Goal: Information Seeking & Learning: Learn about a topic

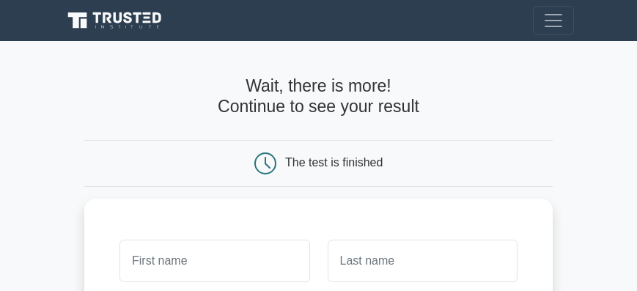
click at [66, 12] on icon at bounding box center [117, 20] width 106 height 21
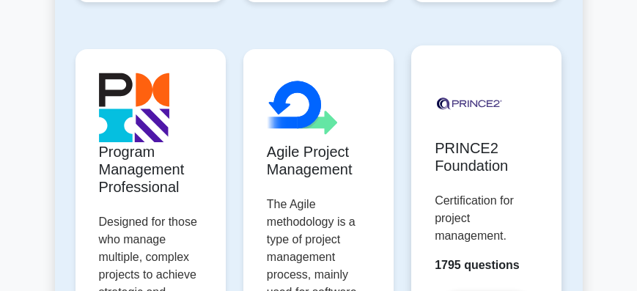
scroll to position [1256, 0]
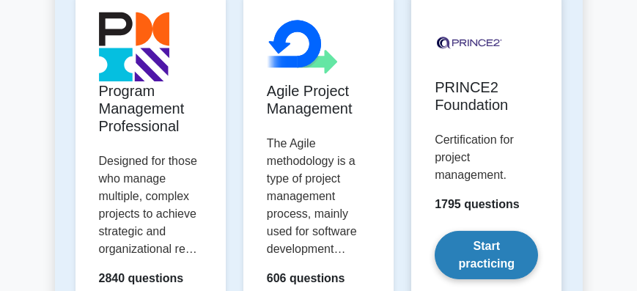
click at [495, 258] on link "Start practicing" at bounding box center [486, 255] width 103 height 48
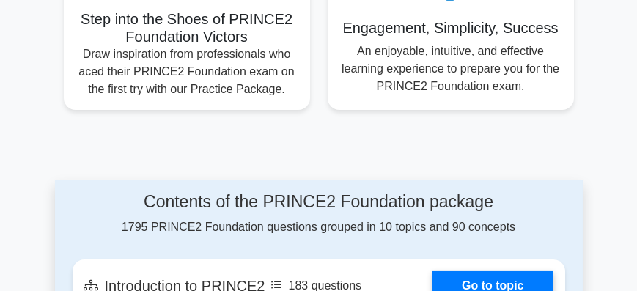
scroll to position [1173, 0]
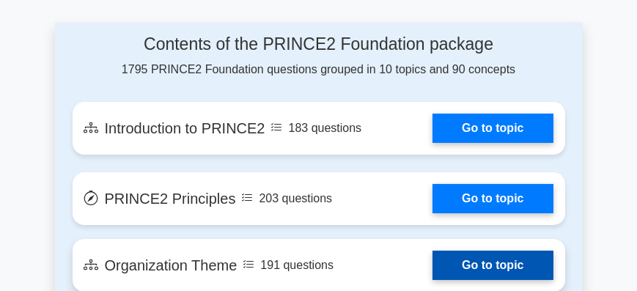
click at [432, 251] on link "Go to topic" at bounding box center [492, 265] width 120 height 29
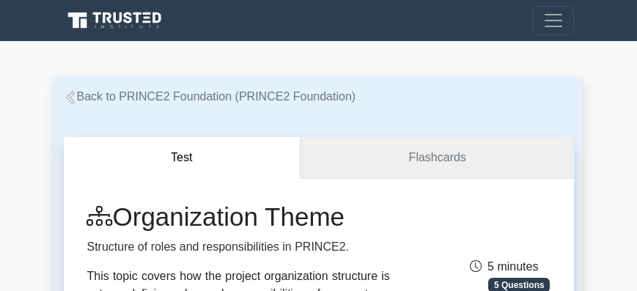
click at [408, 166] on link "Flashcards" at bounding box center [437, 158] width 273 height 42
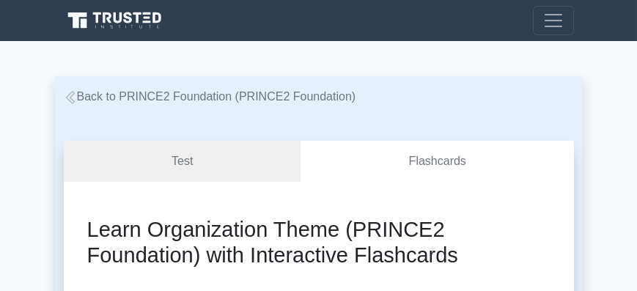
click at [95, 22] on icon at bounding box center [117, 20] width 106 height 21
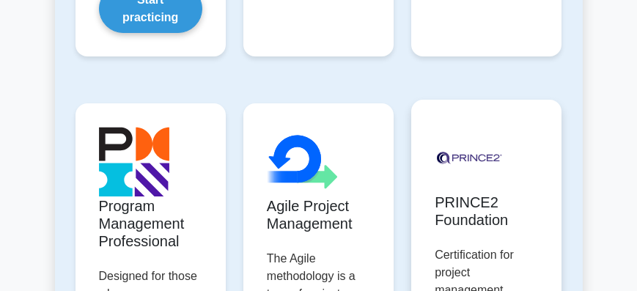
scroll to position [1256, 0]
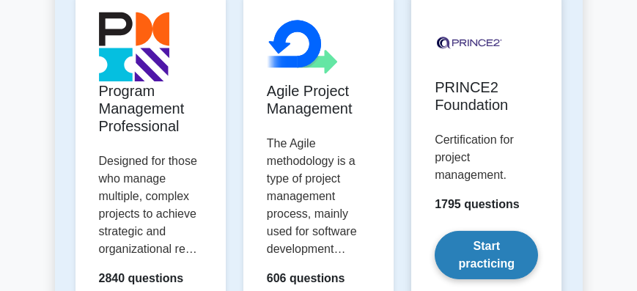
click at [465, 231] on link "Start practicing" at bounding box center [486, 255] width 103 height 48
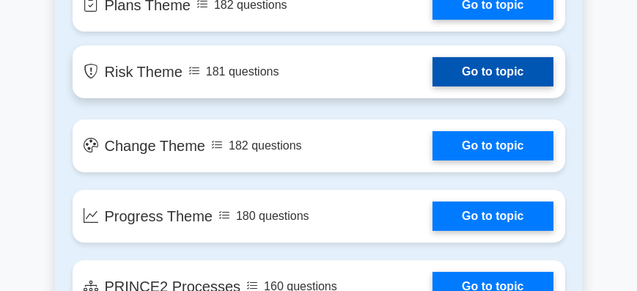
scroll to position [1633, 0]
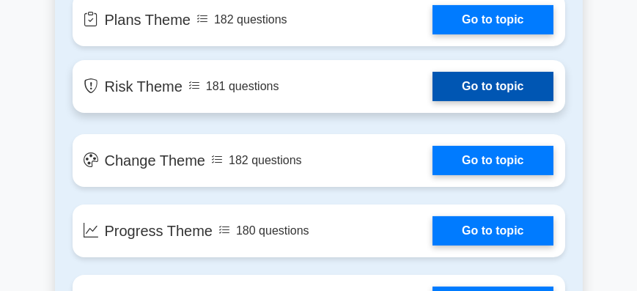
click at [432, 72] on link "Go to topic" at bounding box center [492, 86] width 120 height 29
click at [471, 72] on link "Go to topic" at bounding box center [492, 86] width 120 height 29
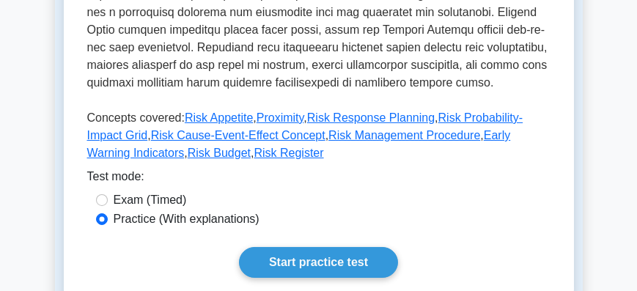
scroll to position [628, 0]
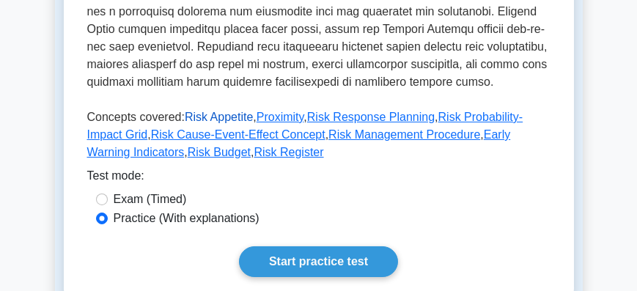
click at [218, 121] on link "Risk Appetite" at bounding box center [219, 117] width 68 height 12
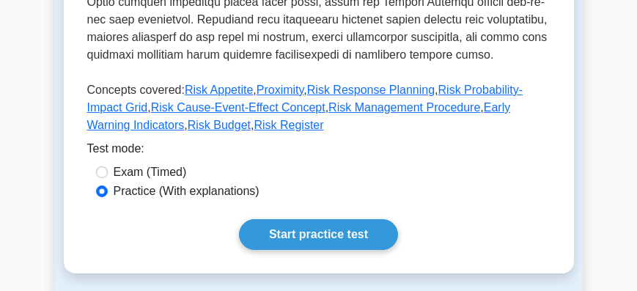
scroll to position [670, 0]
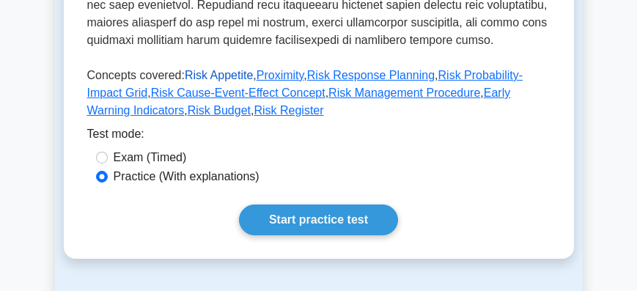
click at [194, 76] on link "Risk Appetite" at bounding box center [219, 75] width 68 height 12
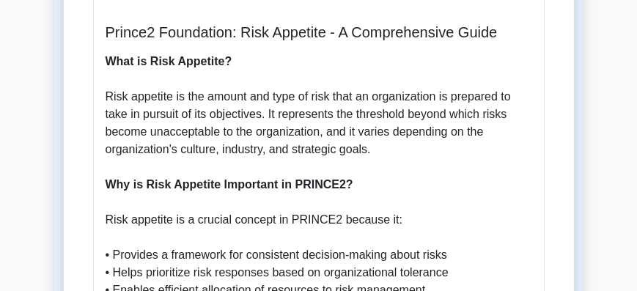
scroll to position [544, 0]
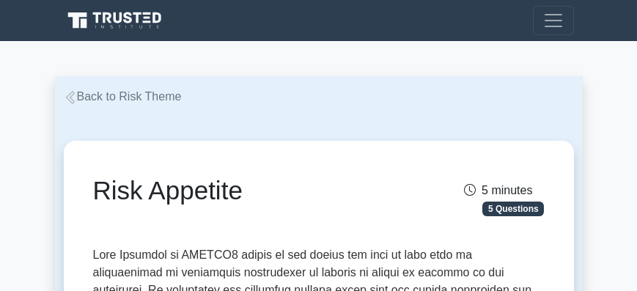
click at [75, 97] on icon at bounding box center [70, 97] width 13 height 13
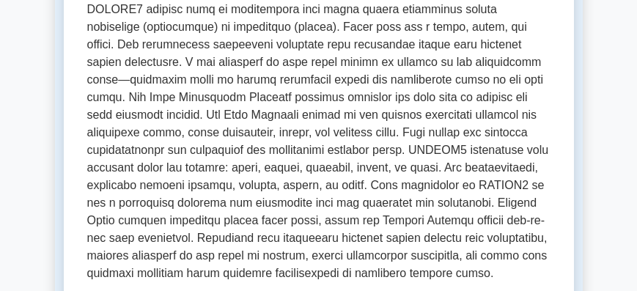
scroll to position [586, 0]
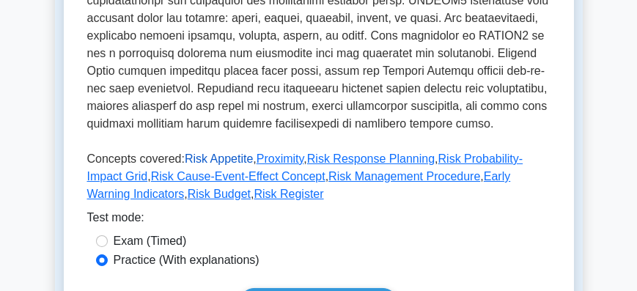
click at [213, 163] on link "Risk Appetite" at bounding box center [219, 158] width 68 height 12
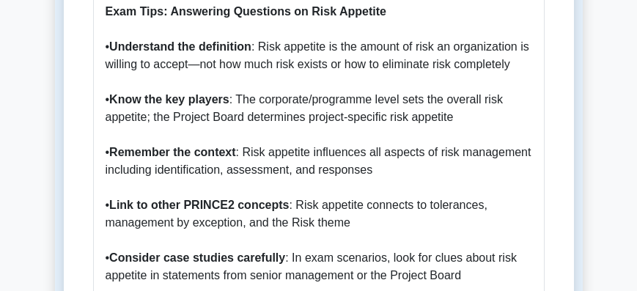
scroll to position [1591, 0]
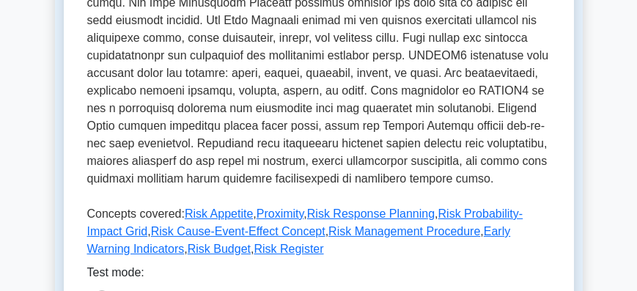
scroll to position [544, 0]
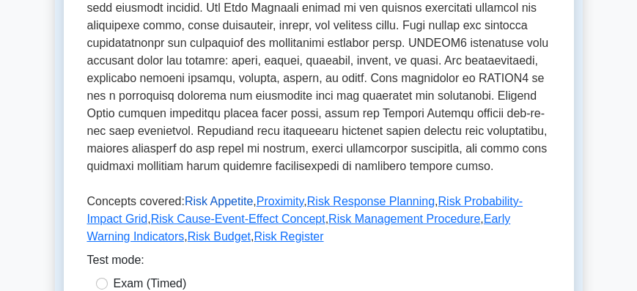
click at [235, 205] on link "Risk Appetite" at bounding box center [219, 201] width 68 height 12
click at [322, 204] on link "Risk Response Planning" at bounding box center [371, 201] width 128 height 12
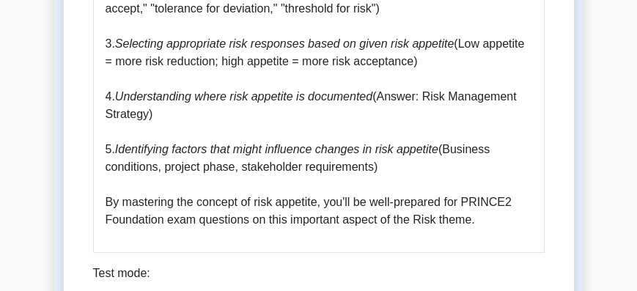
scroll to position [2052, 0]
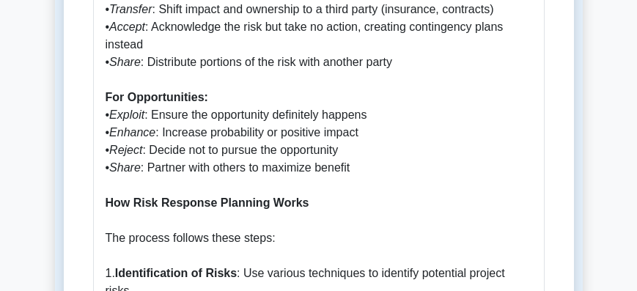
scroll to position [1340, 0]
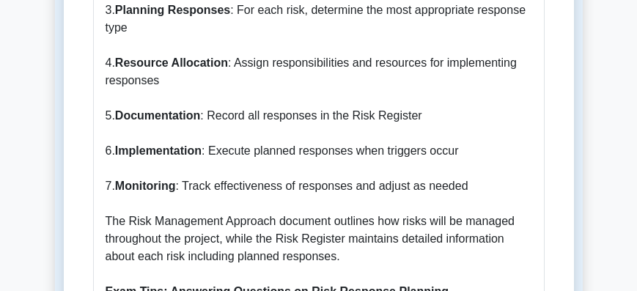
scroll to position [1591, 0]
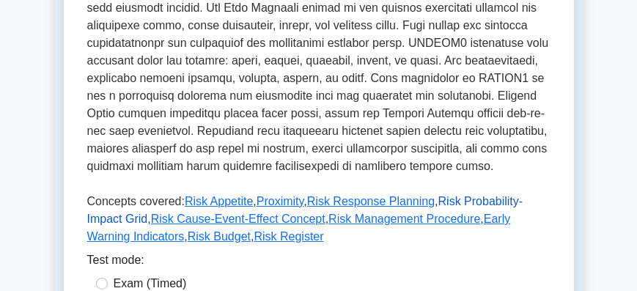
click at [458, 199] on link "Risk Probability-Impact Grid" at bounding box center [305, 210] width 436 height 30
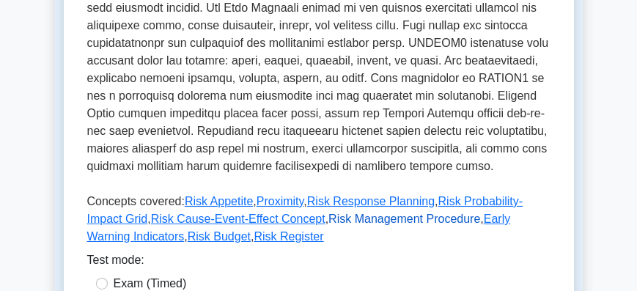
click at [328, 221] on link "Risk Management Procedure" at bounding box center [404, 219] width 152 height 12
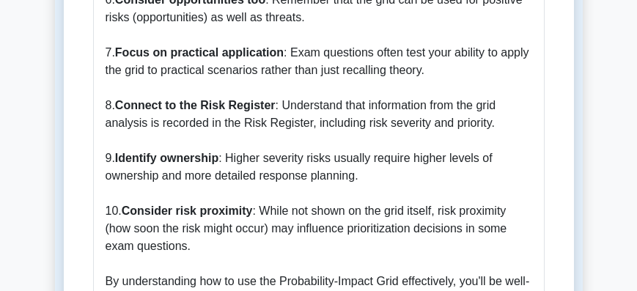
scroll to position [2010, 0]
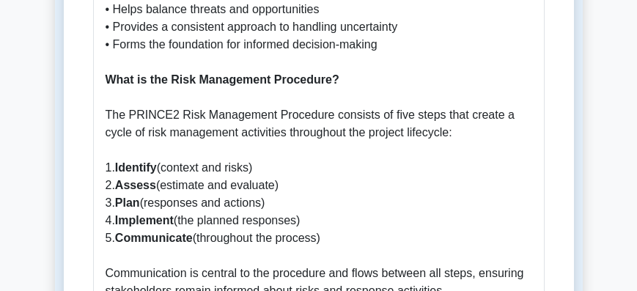
scroll to position [1005, 0]
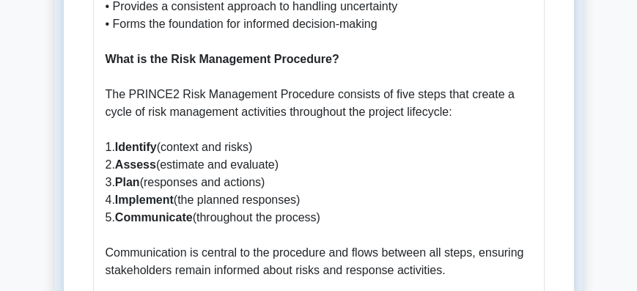
drag, startPoint x: 262, startPoint y: 92, endPoint x: 246, endPoint y: 77, distance: 22.3
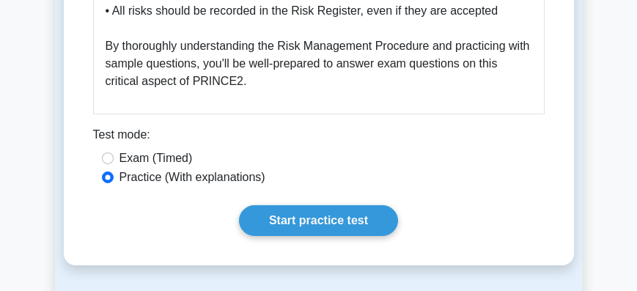
scroll to position [2387, 0]
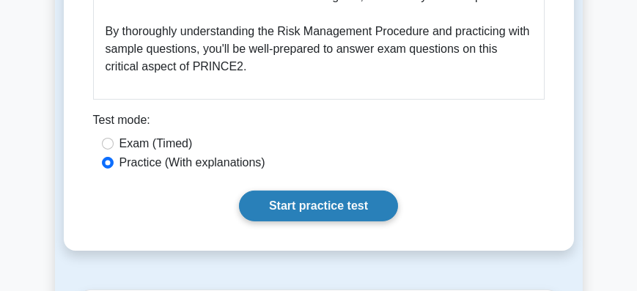
click at [268, 191] on link "Start practice test" at bounding box center [318, 206] width 159 height 31
click at [311, 191] on link "Start practice test" at bounding box center [318, 206] width 159 height 31
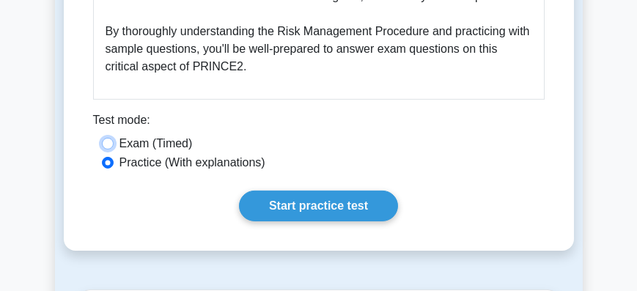
click at [111, 138] on input "Exam (Timed)" at bounding box center [108, 144] width 12 height 12
radio input "true"
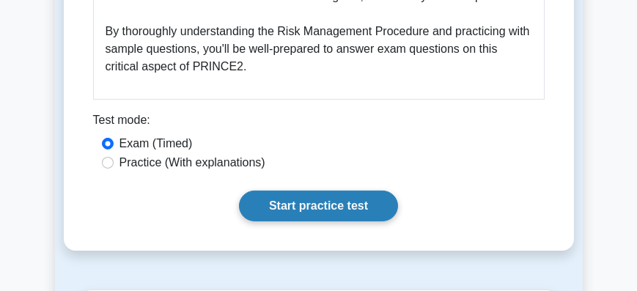
click at [328, 191] on link "Start practice test" at bounding box center [318, 206] width 159 height 31
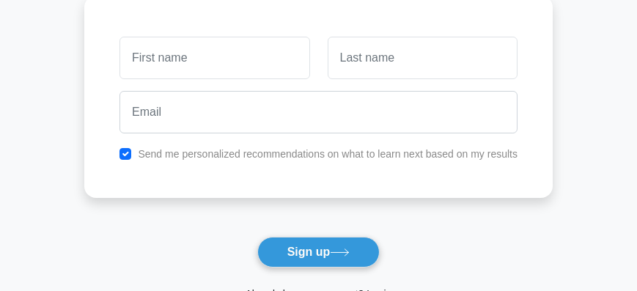
scroll to position [84, 0]
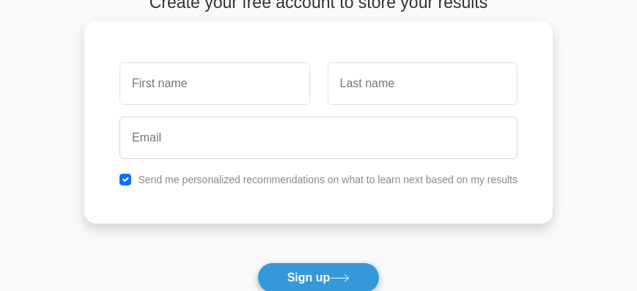
click at [185, 83] on input "text" at bounding box center [214, 83] width 190 height 43
type input "sahel"
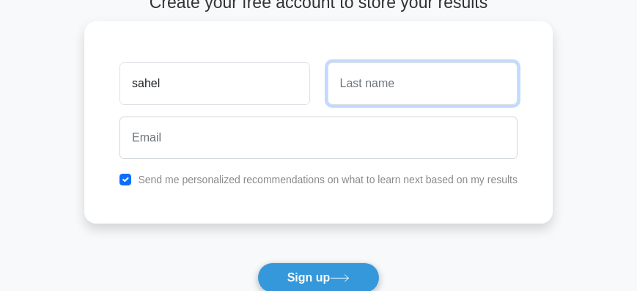
click at [348, 87] on input "text" at bounding box center [423, 83] width 190 height 43
type input "saadah"
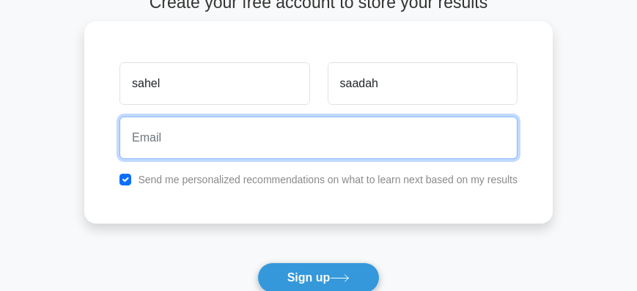
click at [268, 140] on input "email" at bounding box center [318, 138] width 398 height 43
type input "days.note@gmail.com"
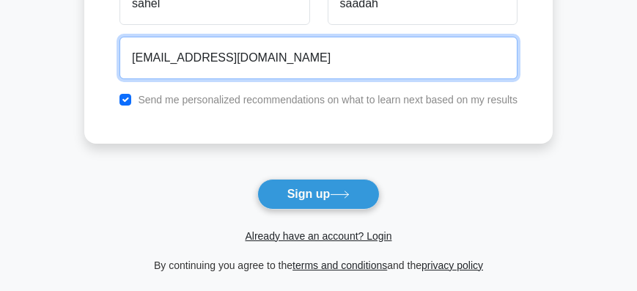
scroll to position [167, 0]
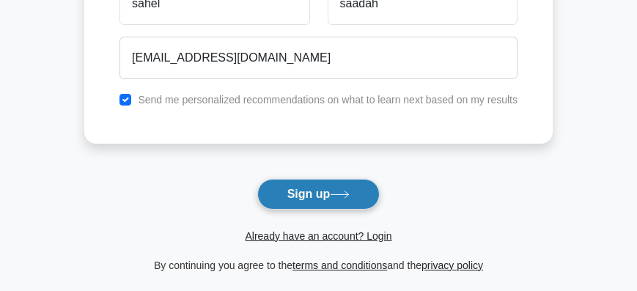
click at [315, 194] on button "Sign up" at bounding box center [318, 194] width 123 height 31
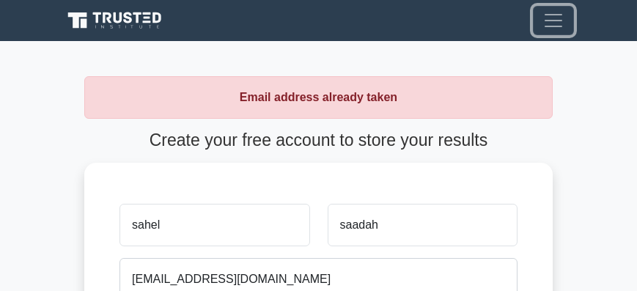
click at [553, 22] on span "Toggle navigation" at bounding box center [553, 21] width 22 height 22
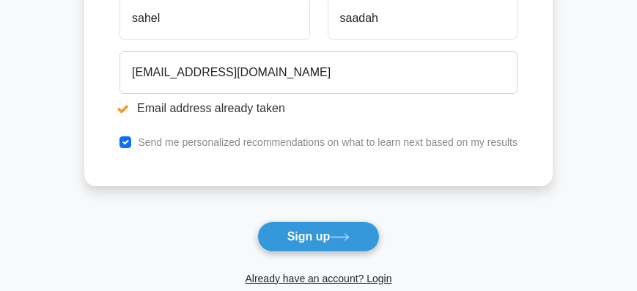
scroll to position [293, 0]
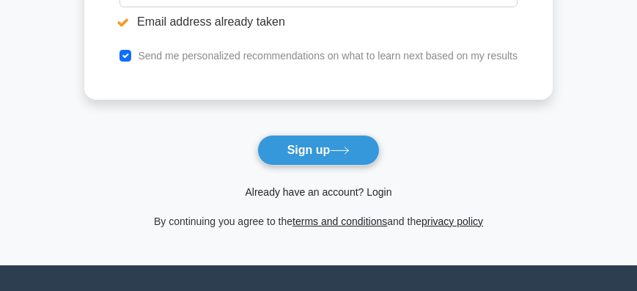
click at [371, 194] on link "Already have an account? Login" at bounding box center [318, 192] width 147 height 12
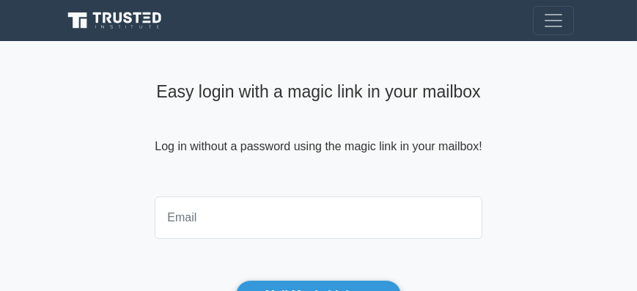
click at [178, 221] on input "email" at bounding box center [318, 217] width 327 height 43
type input "[EMAIL_ADDRESS][DOMAIN_NAME]"
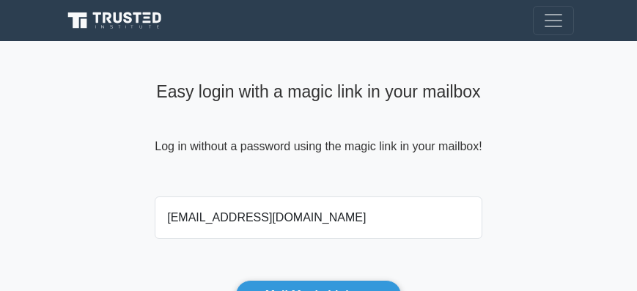
scroll to position [167, 0]
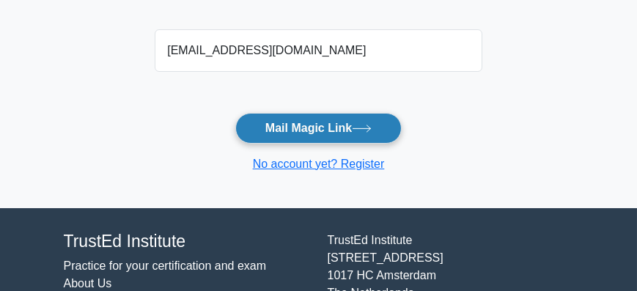
click at [303, 134] on button "Mail Magic Link" at bounding box center [318, 128] width 166 height 31
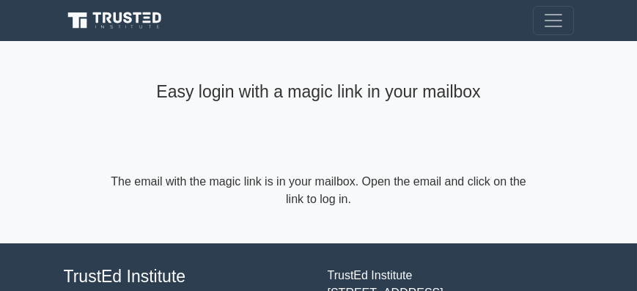
click at [81, 22] on icon at bounding box center [84, 23] width 7 height 10
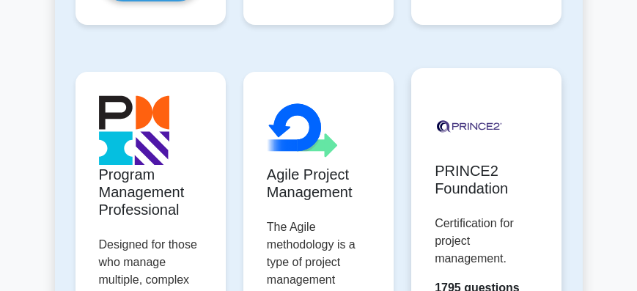
scroll to position [1340, 0]
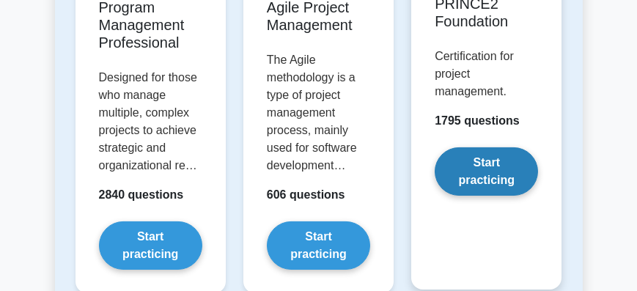
click at [467, 147] on link "Start practicing" at bounding box center [486, 171] width 103 height 48
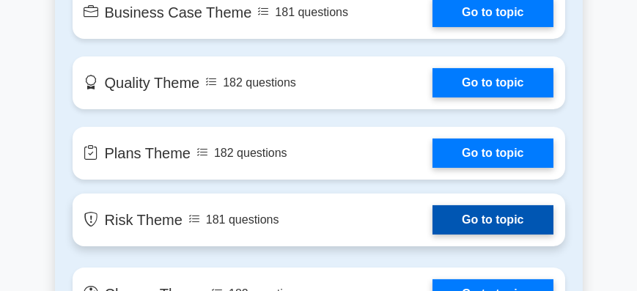
scroll to position [1549, 0]
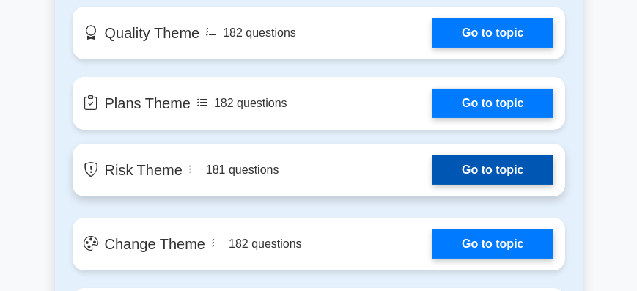
click at [432, 155] on link "Go to topic" at bounding box center [492, 169] width 120 height 29
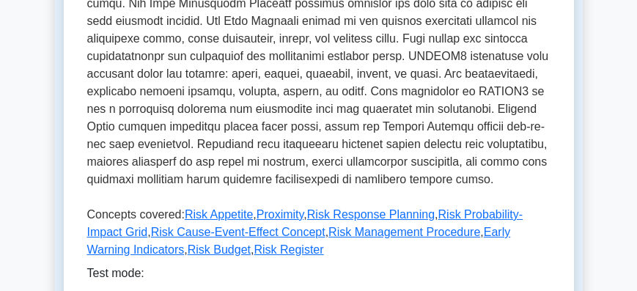
scroll to position [544, 0]
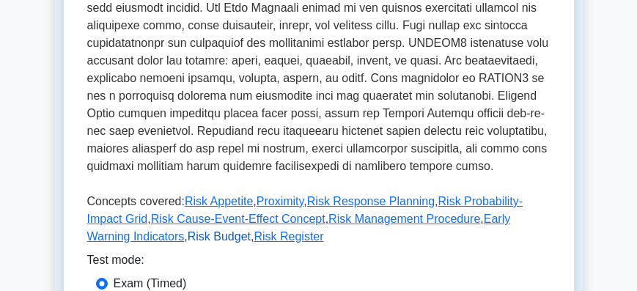
click at [188, 234] on link "Risk Budget" at bounding box center [219, 236] width 63 height 12
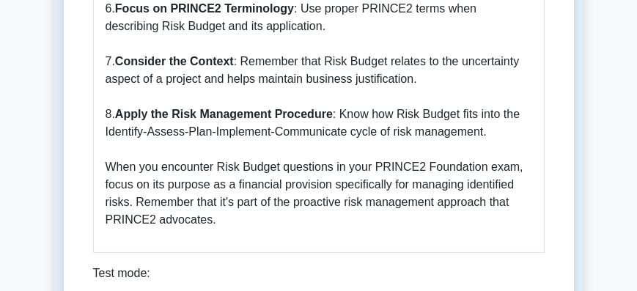
scroll to position [2052, 0]
